Goal: Find specific page/section: Find specific page/section

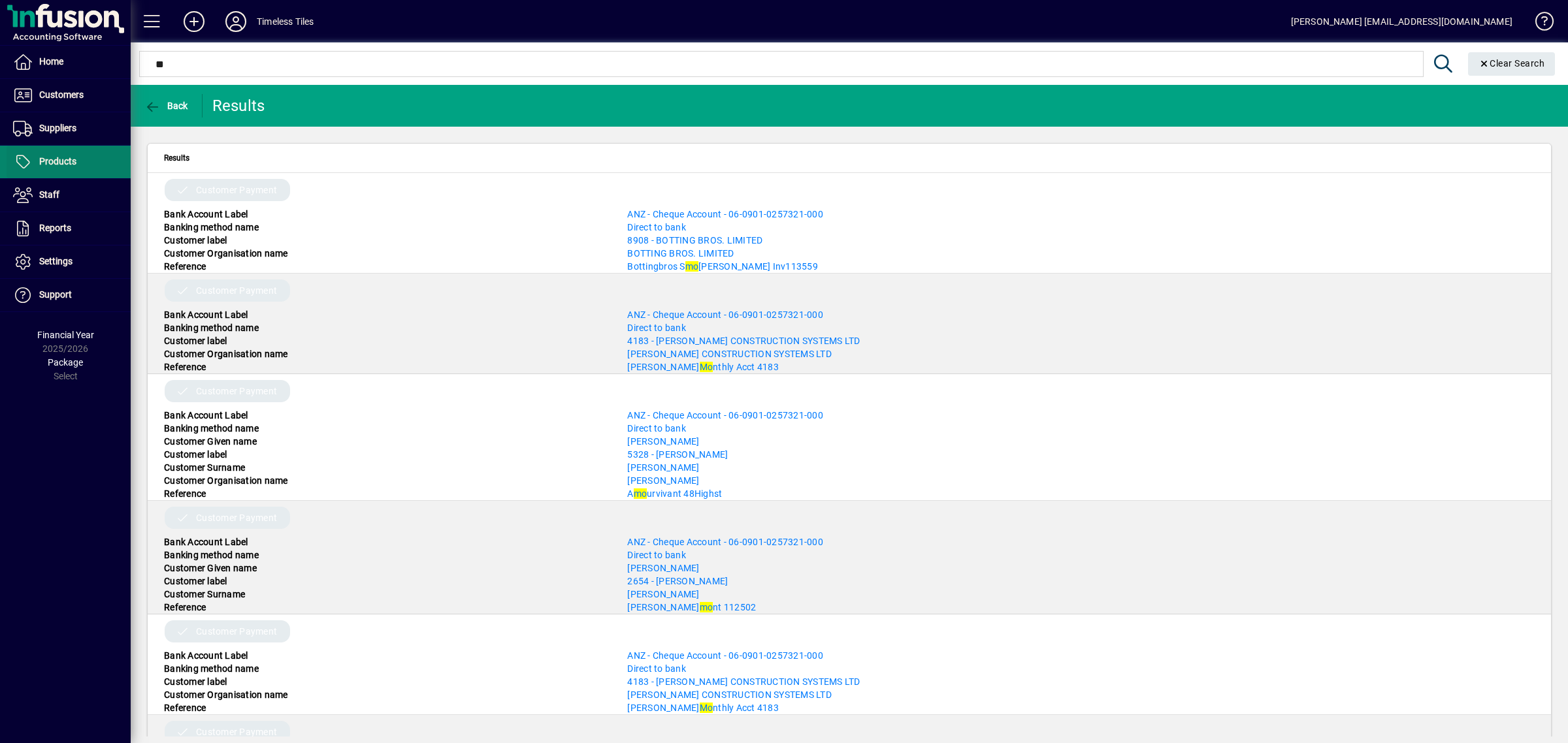
type input "**"
click at [66, 158] on span "Products" at bounding box center [58, 161] width 37 height 10
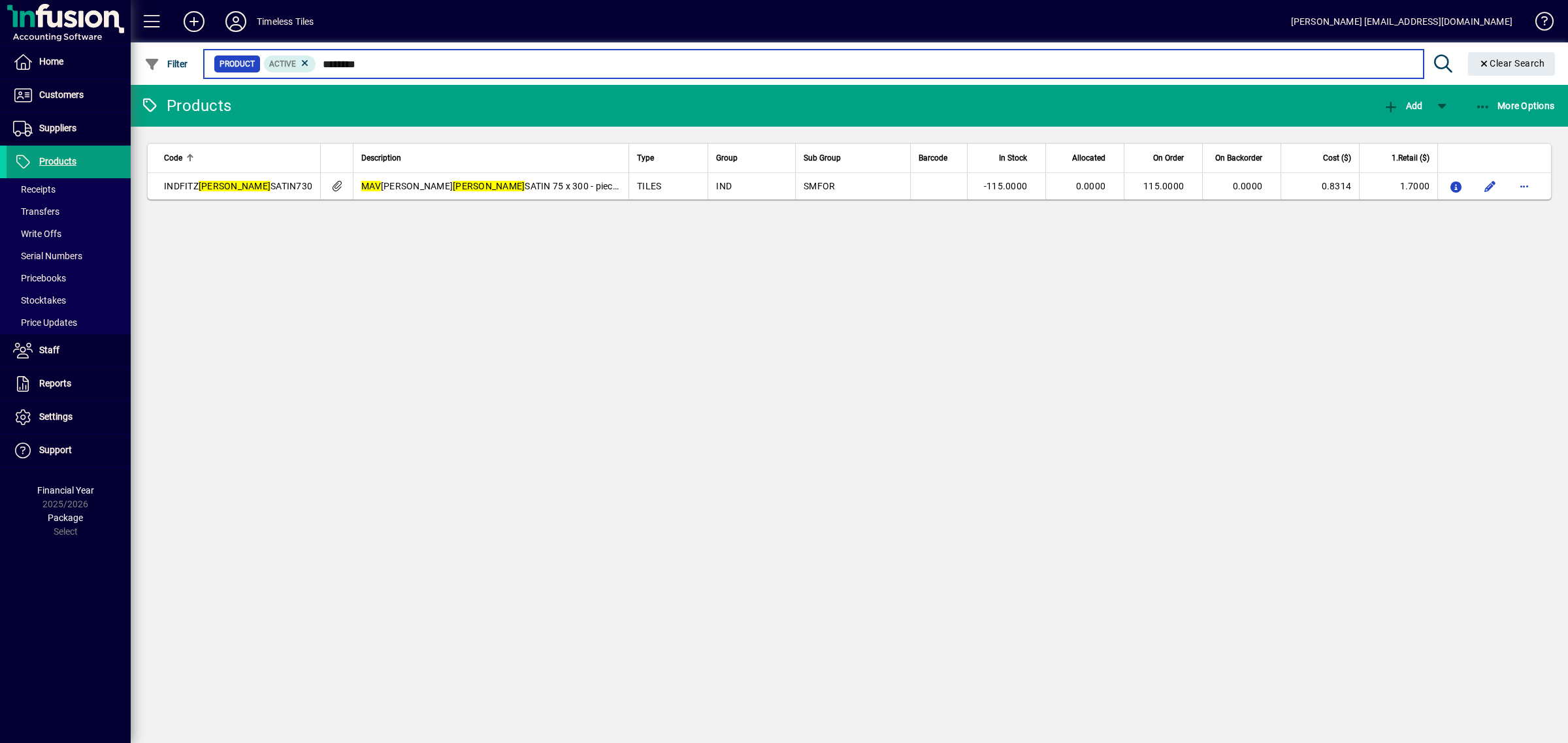
type input "********"
